Goal: Browse casually: Explore the website without a specific task or goal

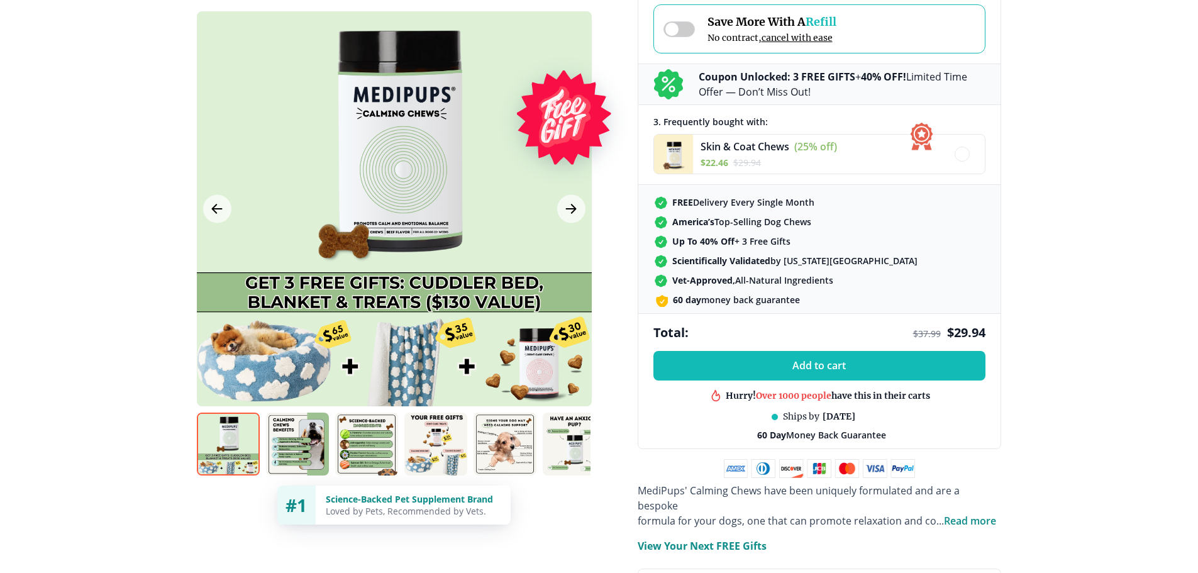
scroll to position [377, 0]
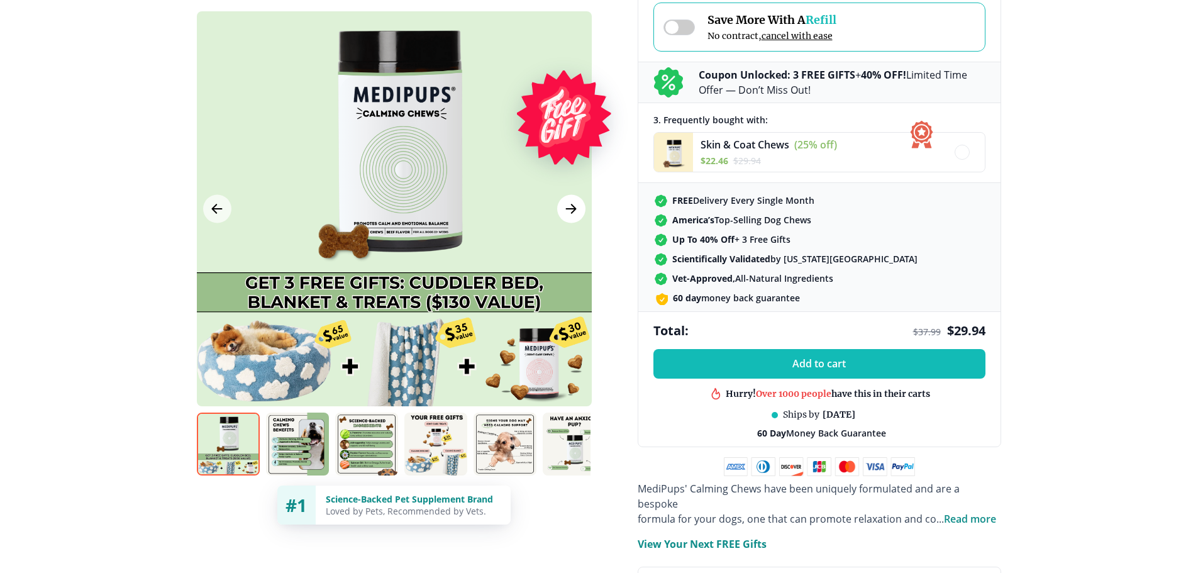
click at [572, 214] on icon "Next Image" at bounding box center [571, 209] width 15 height 16
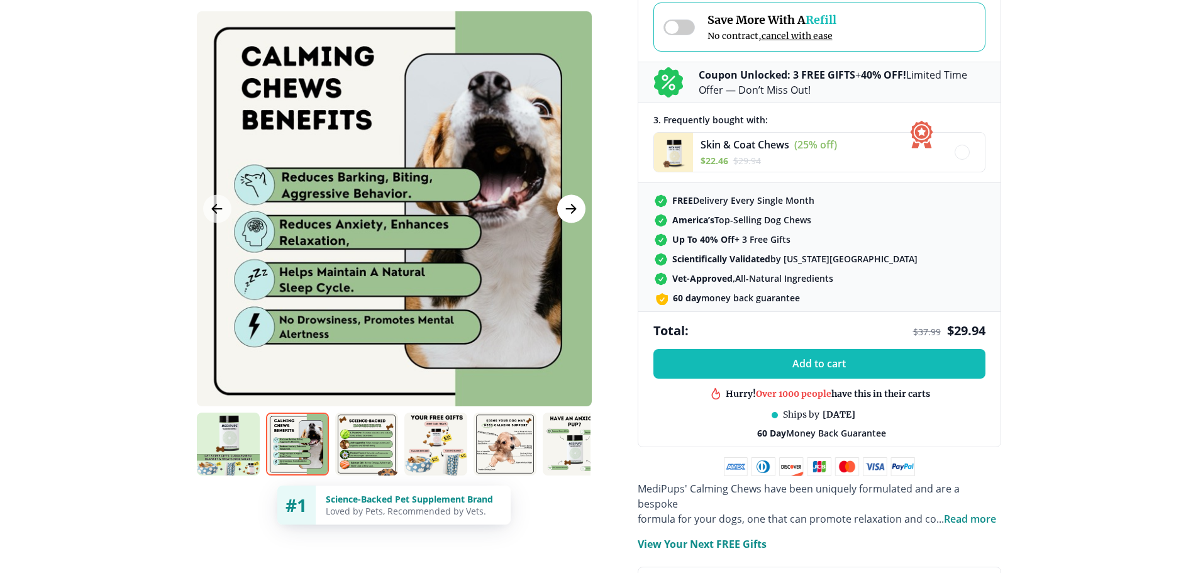
click at [572, 214] on icon "Next Image" at bounding box center [571, 209] width 15 height 16
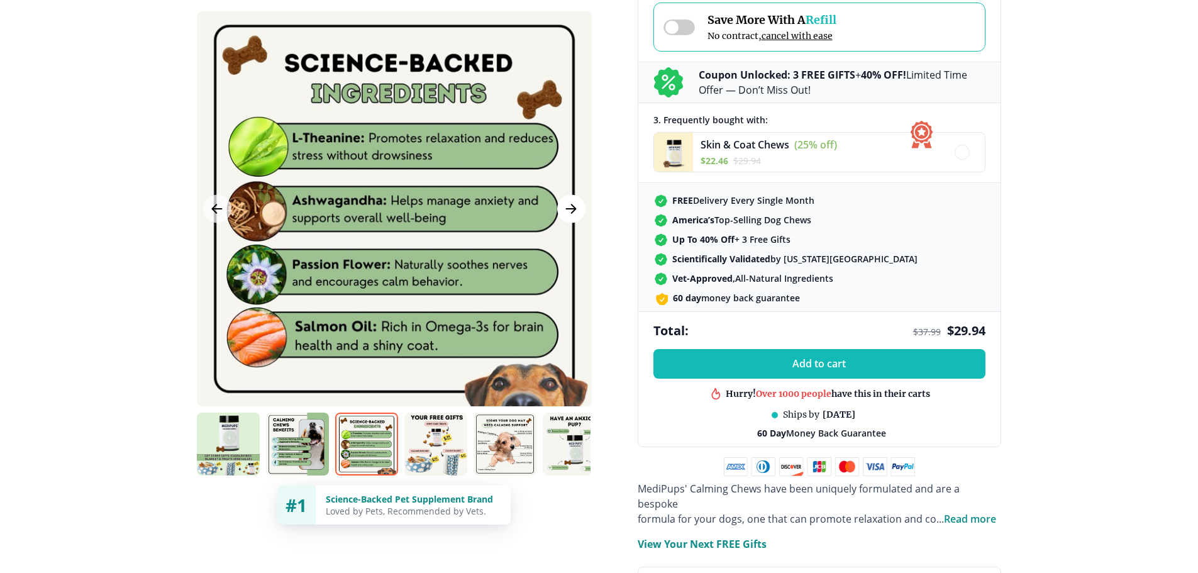
click at [572, 214] on icon "Next Image" at bounding box center [571, 209] width 15 height 16
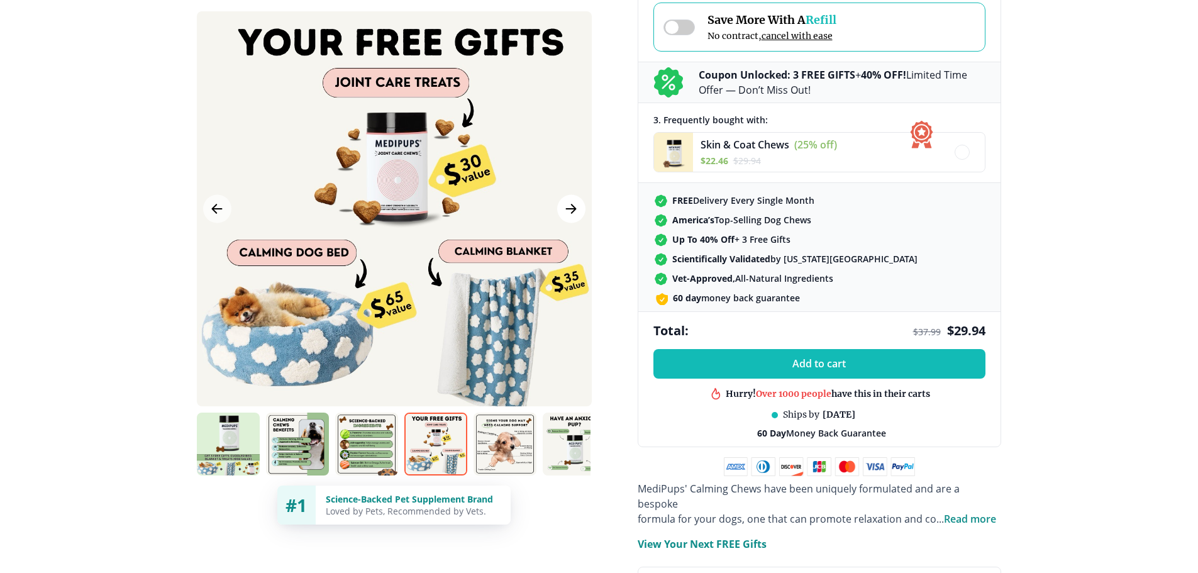
click at [572, 214] on icon "Next Image" at bounding box center [571, 209] width 15 height 16
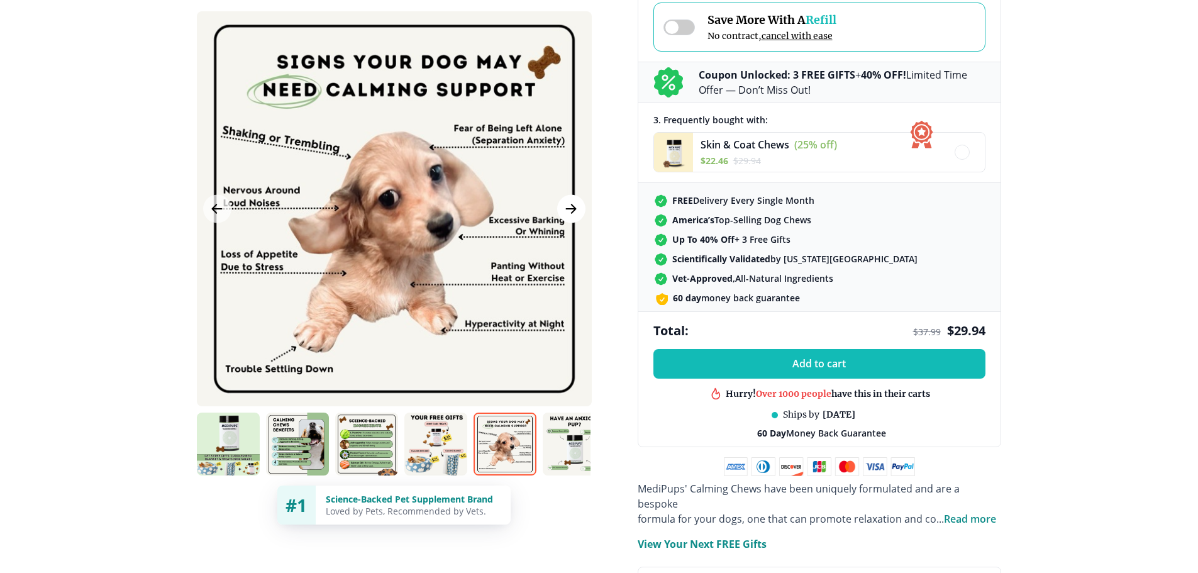
click at [572, 214] on icon "Next Image" at bounding box center [571, 209] width 15 height 16
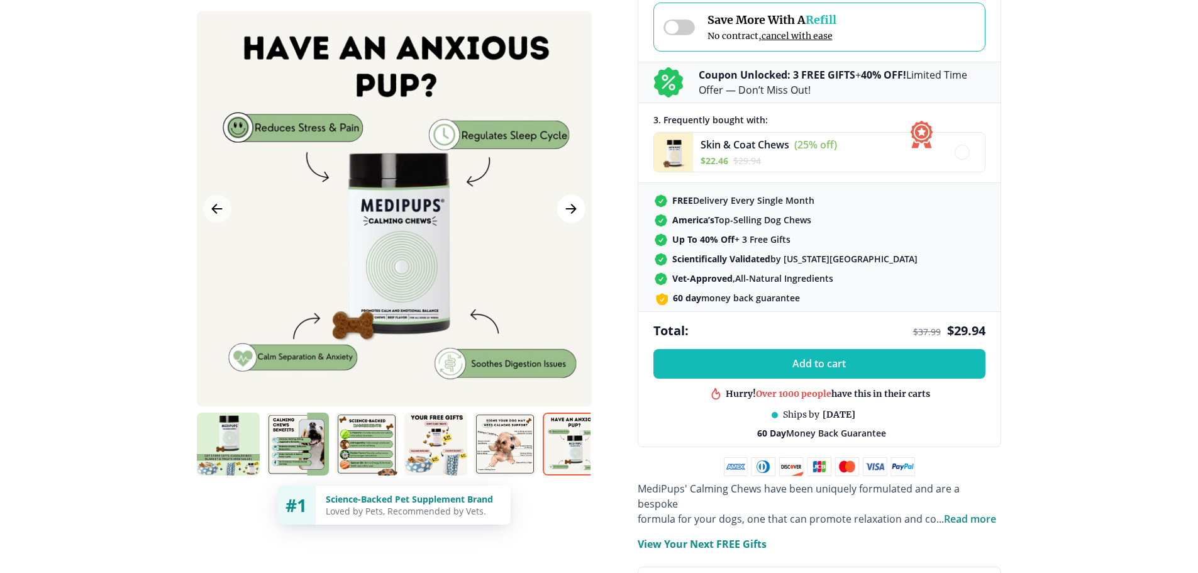
click at [572, 214] on icon "Next Image" at bounding box center [571, 209] width 15 height 16
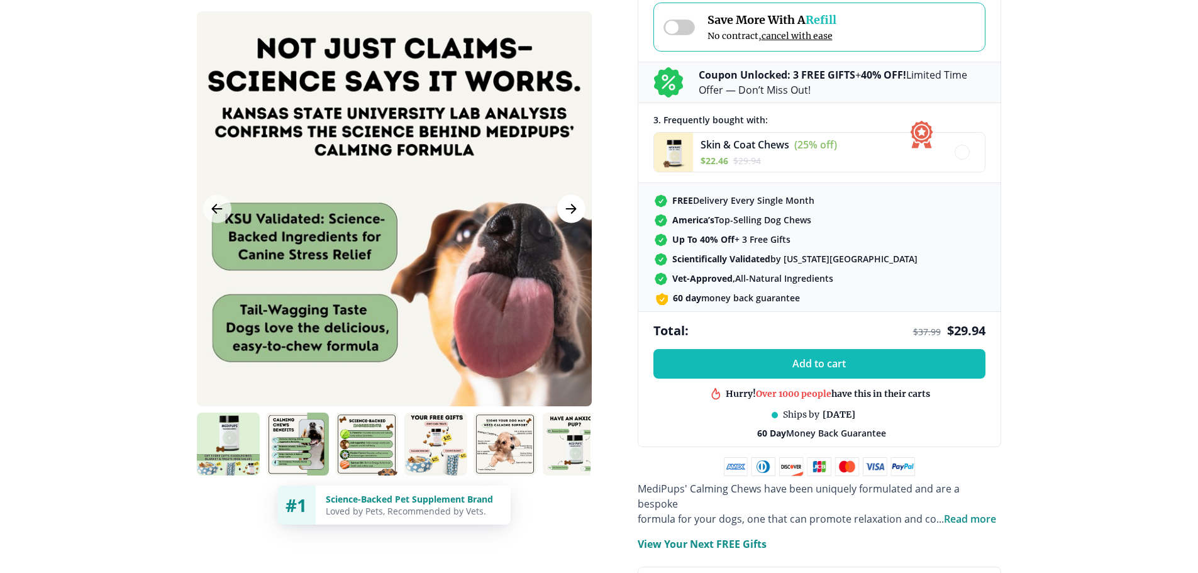
click at [572, 214] on icon "Next Image" at bounding box center [571, 209] width 15 height 16
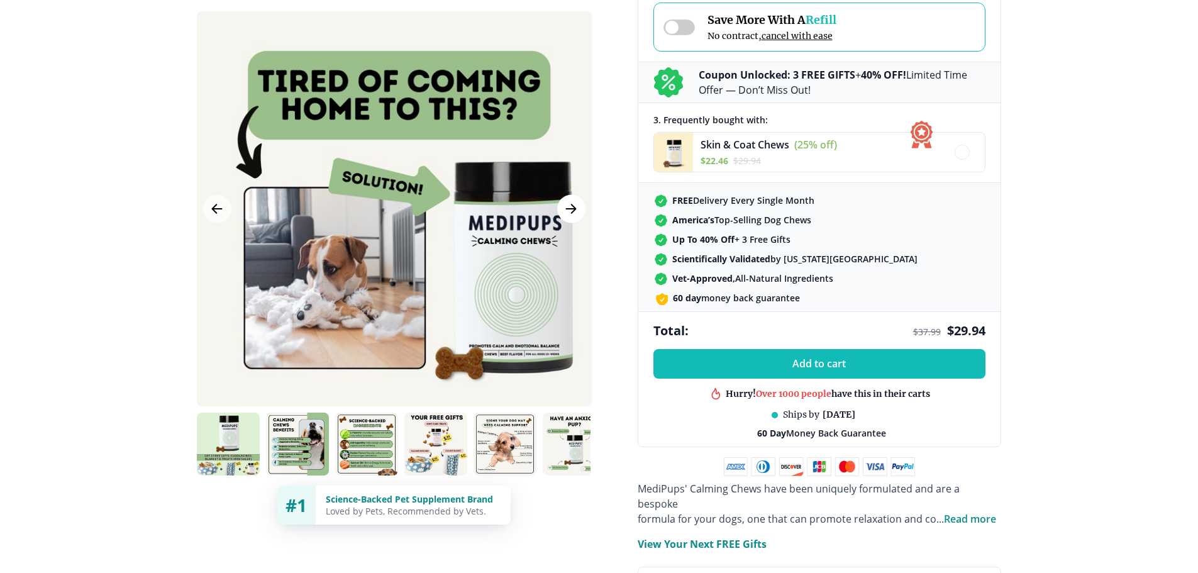
click at [572, 214] on icon "Next Image" at bounding box center [571, 209] width 15 height 16
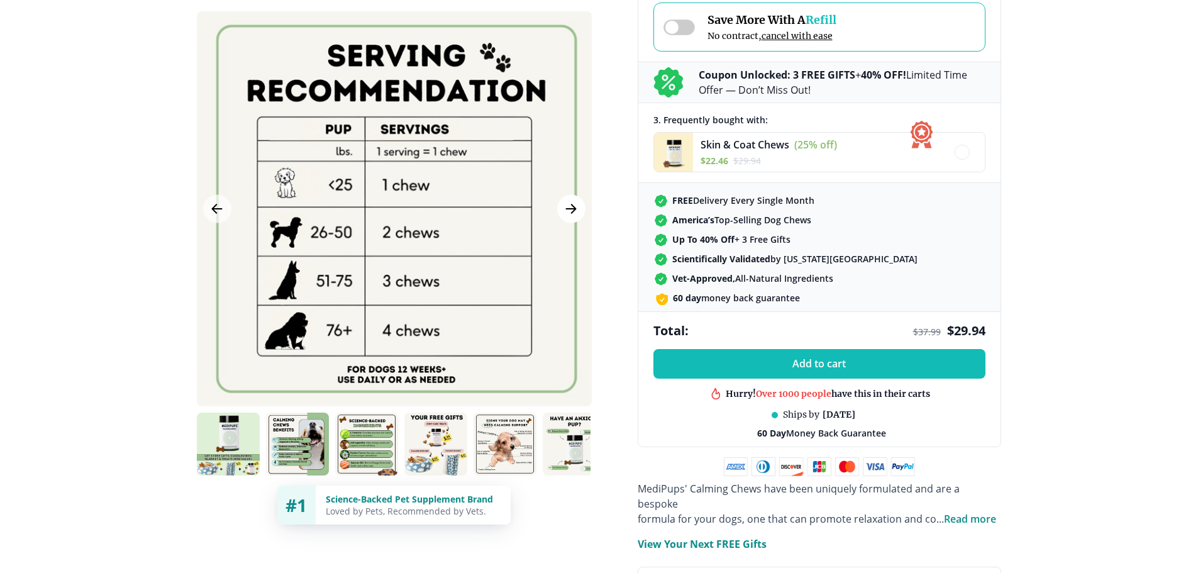
click at [572, 214] on icon "Next Image" at bounding box center [571, 209] width 15 height 16
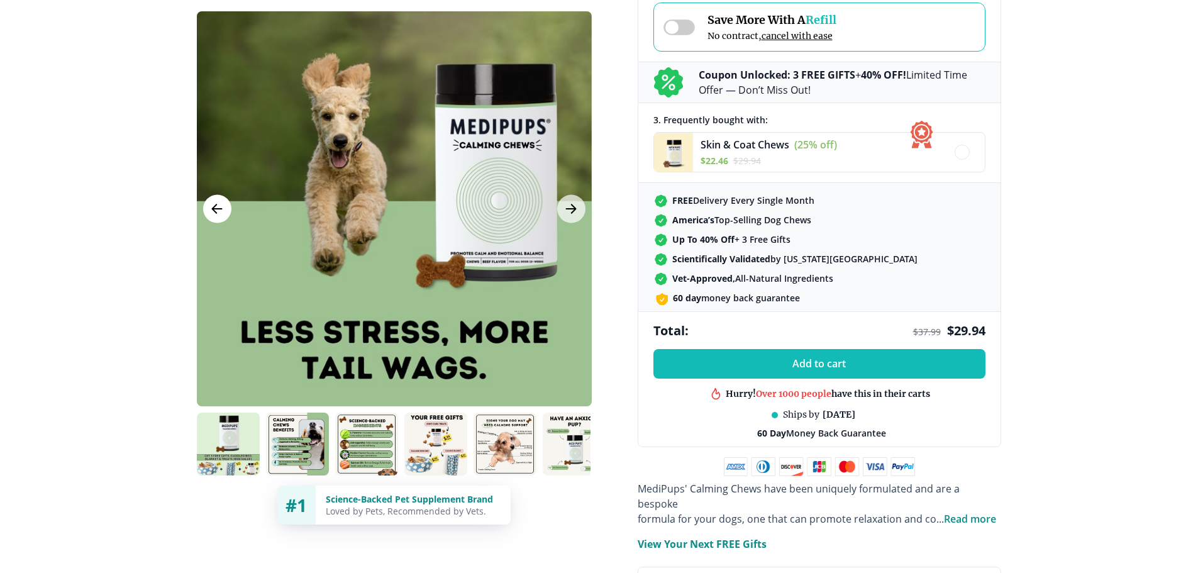
click at [221, 213] on icon "Previous Image" at bounding box center [216, 209] width 15 height 16
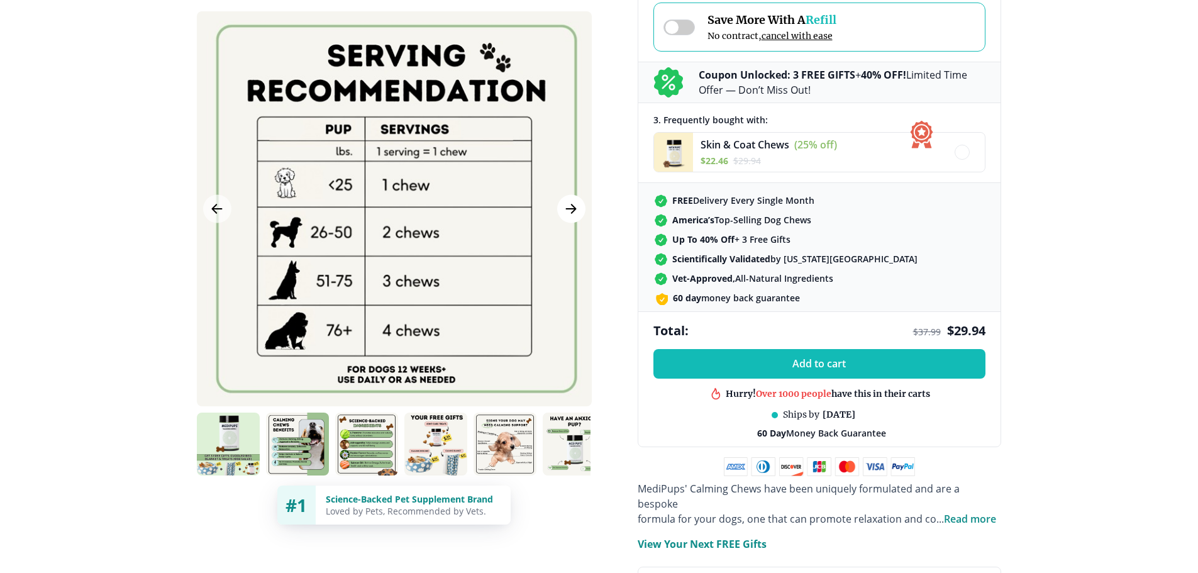
click at [570, 208] on icon "Next Image" at bounding box center [571, 209] width 15 height 16
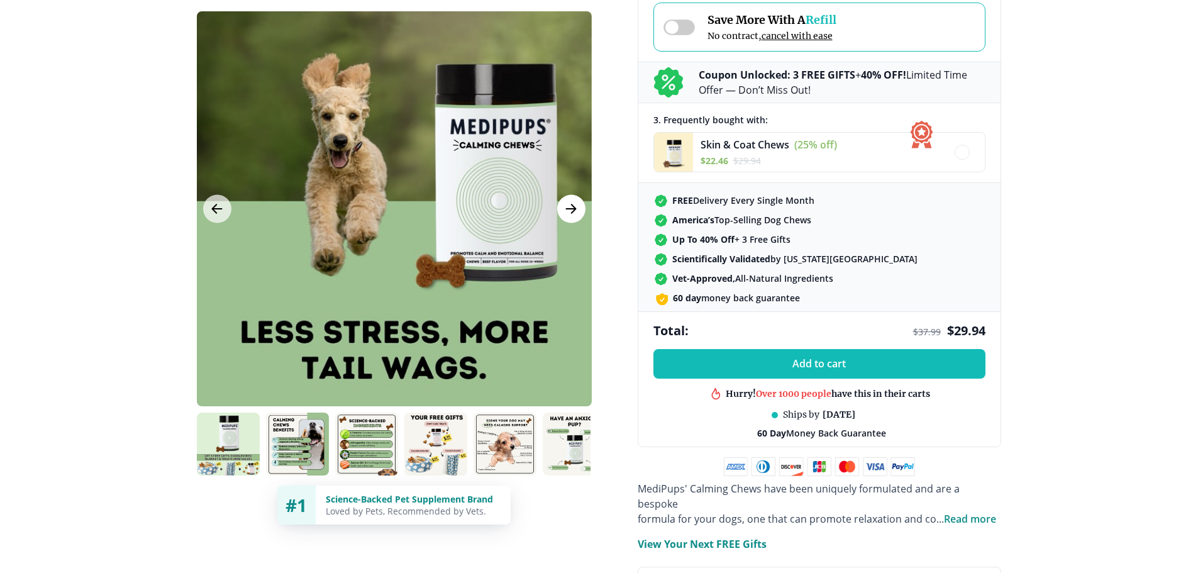
click at [570, 208] on icon "Next Image" at bounding box center [571, 209] width 15 height 16
